Goal: Find specific page/section: Find specific page/section

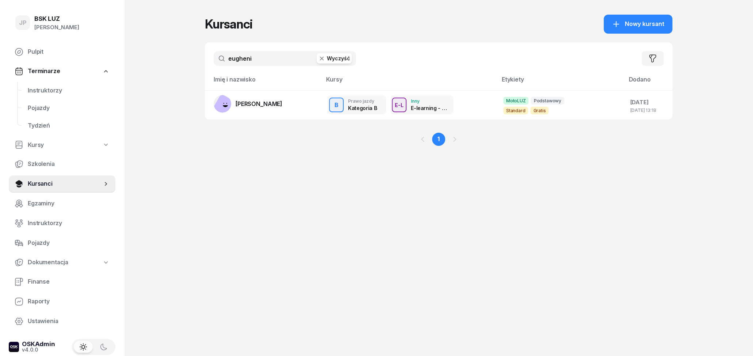
drag, startPoint x: 262, startPoint y: 58, endPoint x: 306, endPoint y: 18, distance: 59.0
click at [261, 56] on input "eugheni" at bounding box center [285, 58] width 142 height 15
drag, startPoint x: 266, startPoint y: 62, endPoint x: 207, endPoint y: 62, distance: 58.5
click at [214, 62] on input "eugheni" at bounding box center [285, 58] width 142 height 15
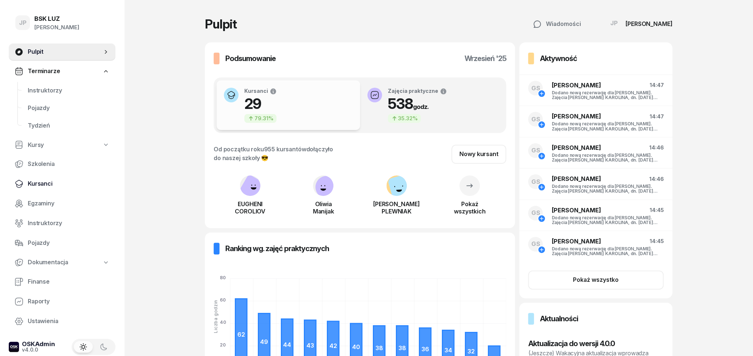
click at [54, 186] on span "Kursanci" at bounding box center [69, 183] width 82 height 9
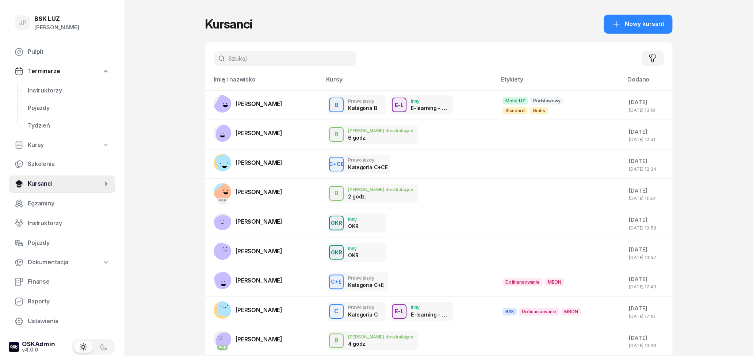
click at [253, 62] on input "text" at bounding box center [285, 58] width 142 height 15
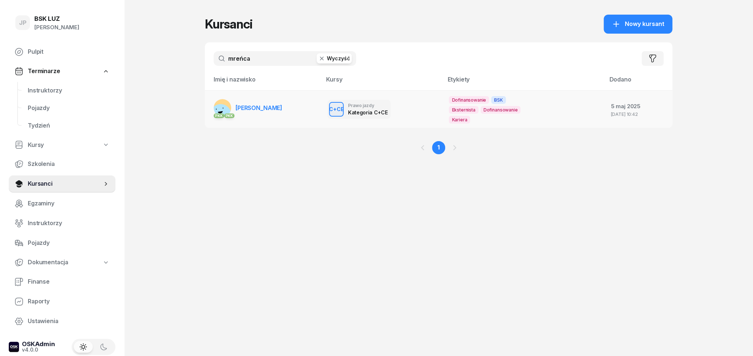
type input "mreńca"
click at [269, 104] on span "SZCZEPAN MREŃCA" at bounding box center [259, 107] width 47 height 7
